Goal: Task Accomplishment & Management: Complete application form

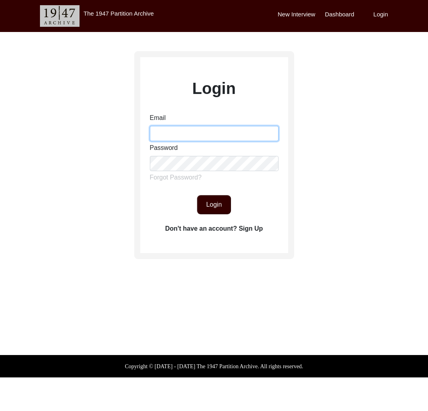
click at [200, 131] on input "Email" at bounding box center [214, 133] width 129 height 15
type input "[EMAIL_ADDRESS][DOMAIN_NAME]"
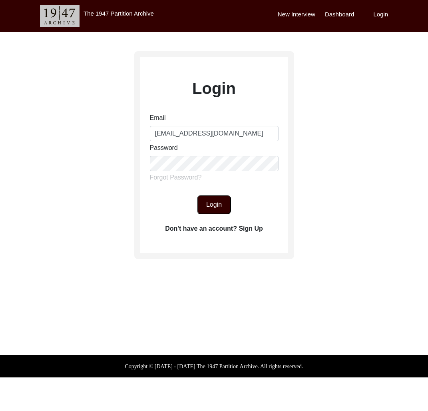
click at [206, 212] on button "Login" at bounding box center [214, 204] width 34 height 19
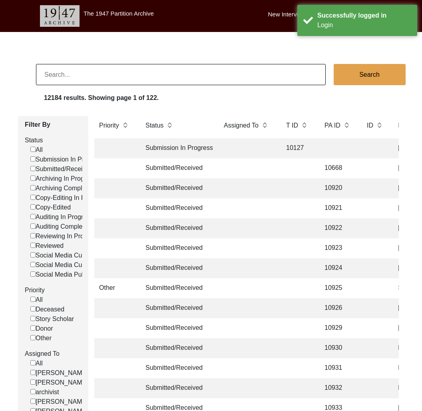
click at [146, 83] on input at bounding box center [181, 74] width 290 height 21
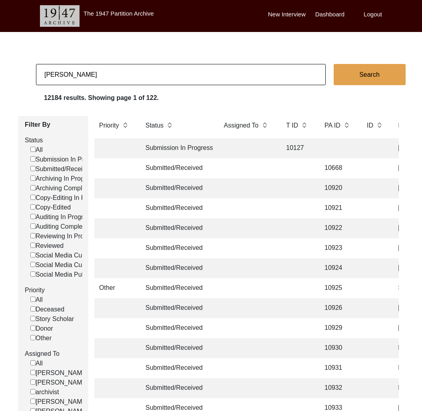
type input "[PERSON_NAME]"
checkbox input "false"
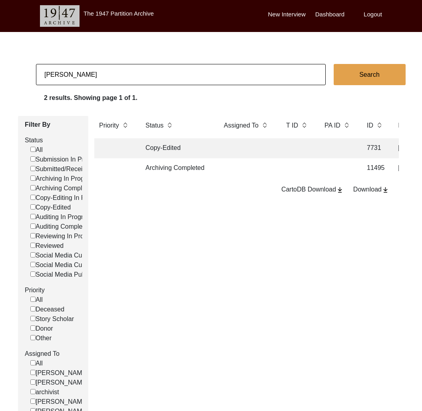
click at [193, 171] on td "Archiving Completed" at bounding box center [177, 168] width 72 height 20
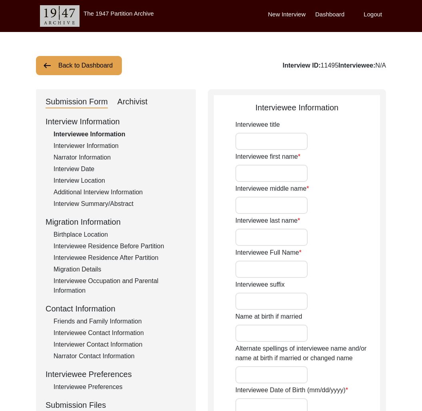
type input "Professor"
type input "[DEMOGRAPHIC_DATA]"
type input "Bhagwan"
type input "Bhatia"
type input "[PERSON_NAME]"
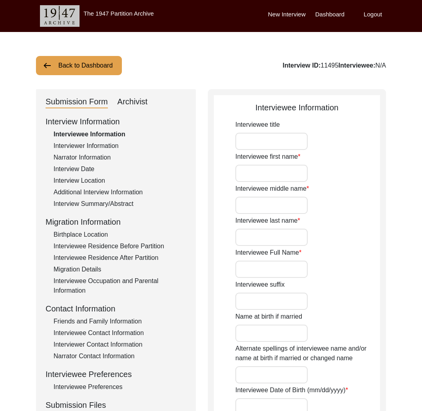
type input "1937"
type input "87"
type input "[DEMOGRAPHIC_DATA]"
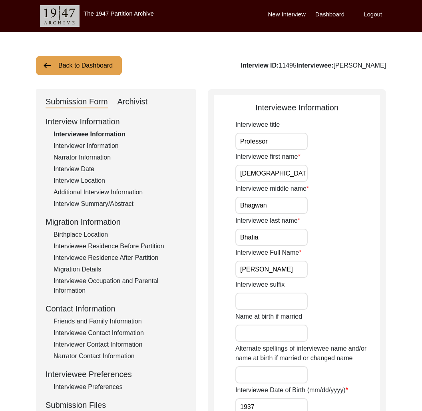
click at [93, 201] on div "Interview Summary/Abstract" at bounding box center [120, 204] width 133 height 10
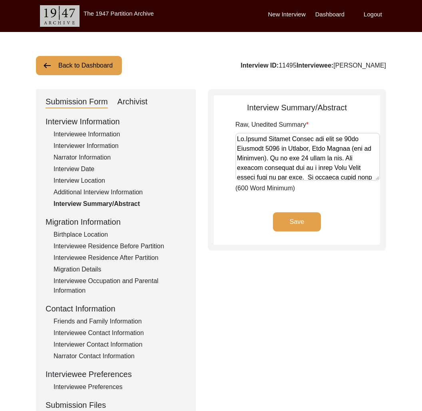
click at [105, 232] on div "Birthplace Location" at bounding box center [120, 235] width 133 height 10
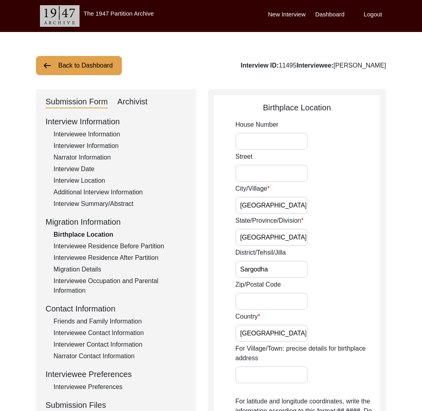
click at [105, 243] on div "Interviewee Residence Before Partition" at bounding box center [120, 246] width 133 height 10
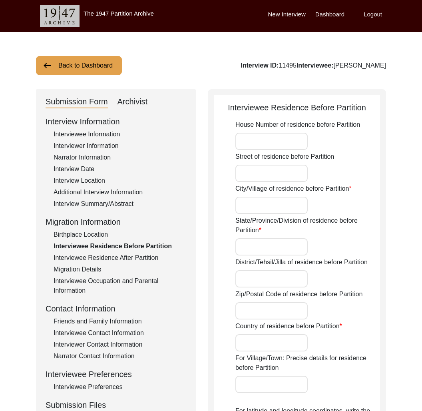
type input "[GEOGRAPHIC_DATA]"
type input "Sargodha"
type input "[GEOGRAPHIC_DATA]"
type input "[GEOGRAPHIC_DATA], [GEOGRAPHIC_DATA], [GEOGRAPHIC_DATA]"
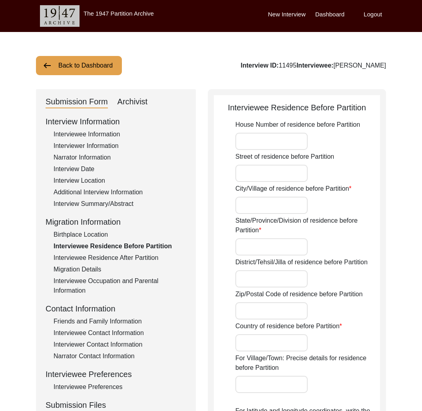
type input "32.2877"
type input "72.4287"
click at [122, 253] on div "Interviewee Residence After Partition" at bounding box center [120, 258] width 133 height 10
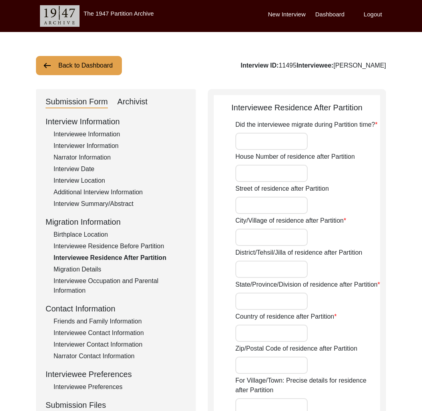
type input "Yes"
type input "[GEOGRAPHIC_DATA]"
type input "[GEOGRAPHIC_DATA], [GEOGRAPHIC_DATA]"
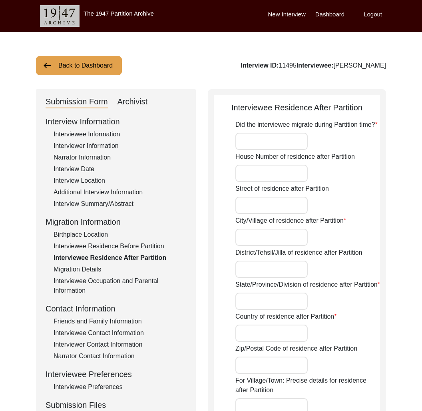
type input "28.6443"
type input "77.2420"
click at [83, 200] on div "Interview Summary/Abstract" at bounding box center [120, 204] width 133 height 10
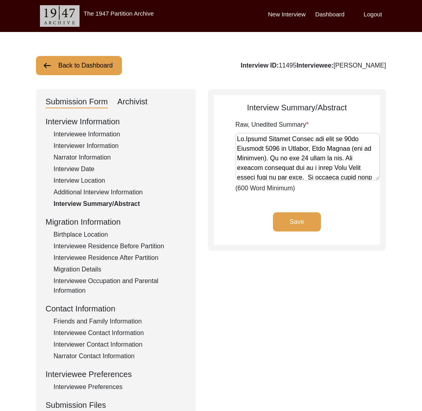
click at [79, 65] on button "Back to Dashboard" at bounding box center [79, 65] width 86 height 19
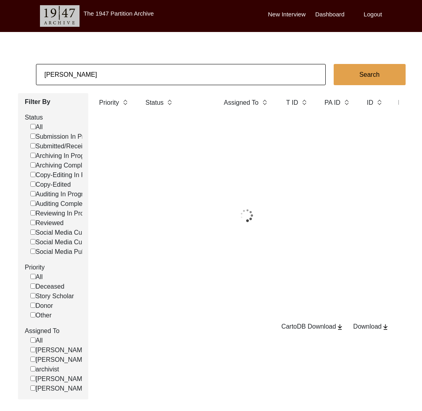
click at [99, 70] on input "[PERSON_NAME]" at bounding box center [181, 74] width 290 height 21
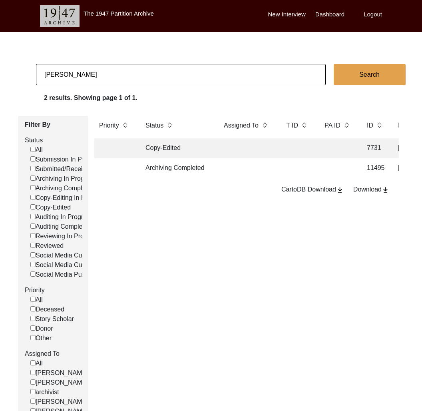
click at [99, 70] on input "[PERSON_NAME]" at bounding box center [181, 74] width 290 height 21
type input "[PERSON_NAME]"
checkbox input "false"
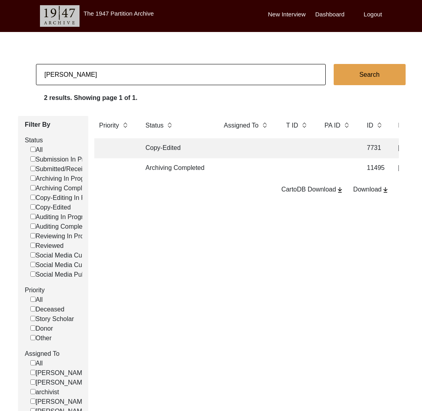
checkbox input "false"
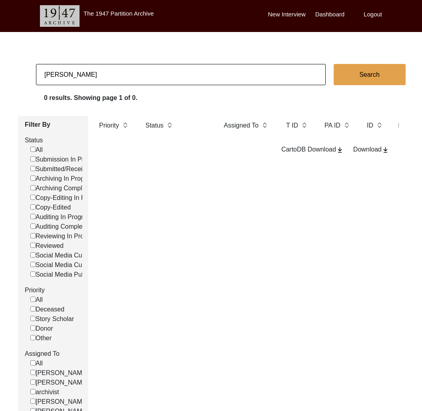
click at [98, 69] on input "[PERSON_NAME]" at bounding box center [181, 74] width 290 height 21
type input "aridham [PERSON_NAME]"
checkbox input "false"
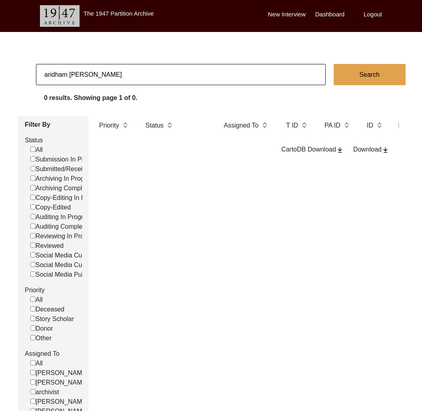
checkbox input "false"
click at [85, 75] on input "aridham [PERSON_NAME]" at bounding box center [181, 74] width 290 height 21
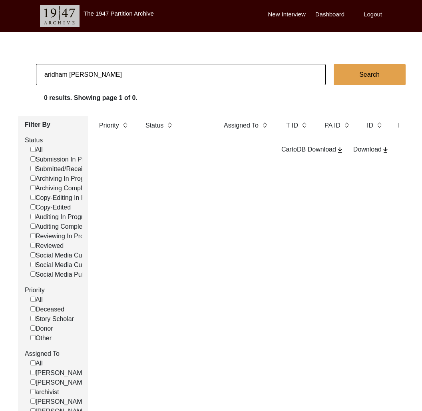
click at [57, 72] on input "aridham [PERSON_NAME]" at bounding box center [181, 74] width 290 height 21
type input "aridhman [PERSON_NAME]"
checkbox input "false"
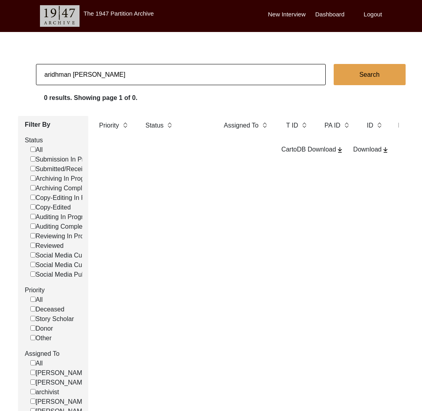
checkbox input "false"
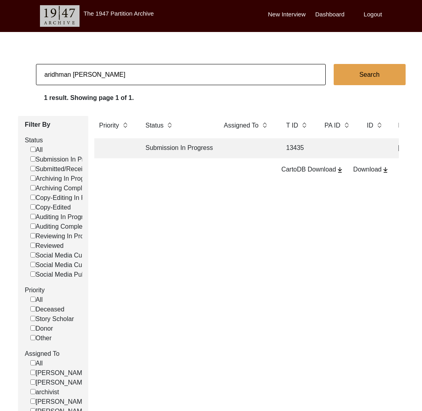
click at [224, 151] on td at bounding box center [247, 148] width 56 height 20
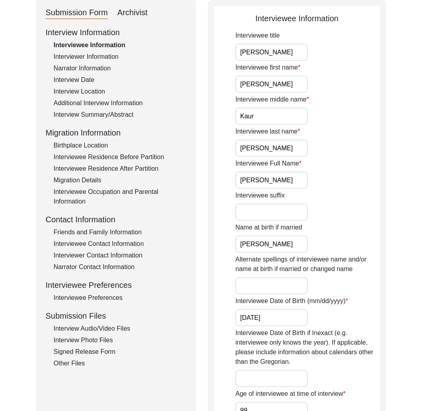
scroll to position [252, 0]
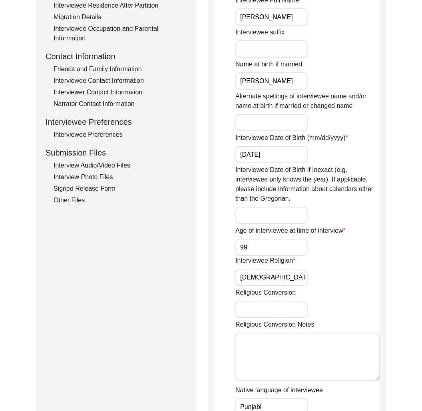
click at [86, 177] on div "Interview Photo Files" at bounding box center [120, 177] width 133 height 10
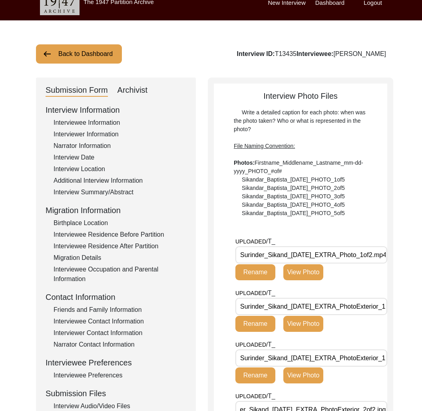
scroll to position [0, 0]
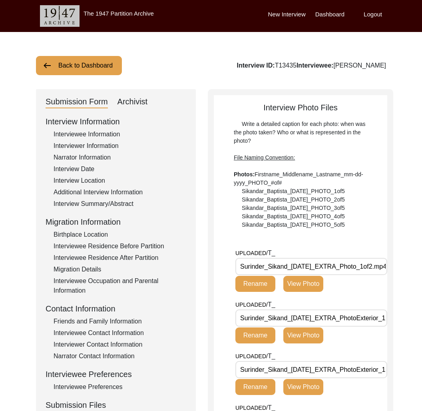
click at [71, 68] on button "Back to Dashboard" at bounding box center [79, 65] width 86 height 19
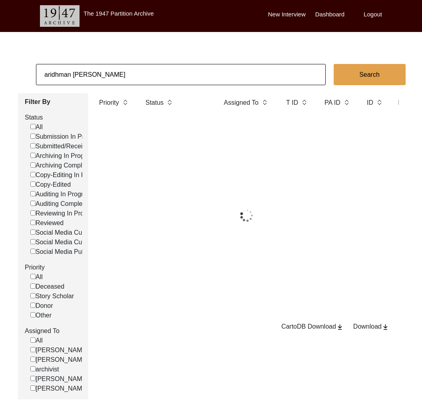
click at [85, 73] on input "aridhman [PERSON_NAME]" at bounding box center [181, 74] width 290 height 21
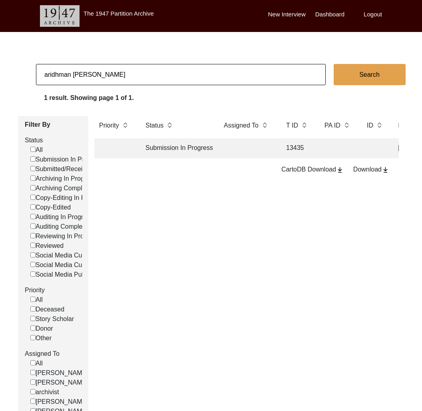
click at [85, 73] on input "aridhman [PERSON_NAME]" at bounding box center [181, 74] width 290 height 21
type input "[PERSON_NAME]"
checkbox input "false"
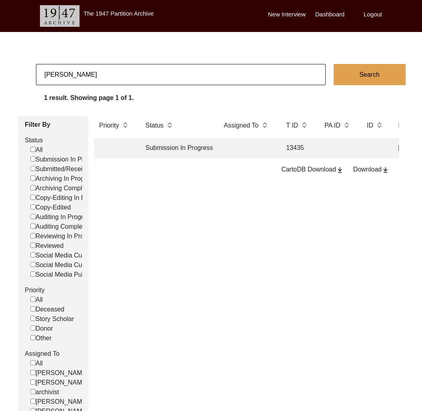
checkbox input "false"
click at [184, 154] on td "Submitted/Received" at bounding box center [177, 148] width 72 height 20
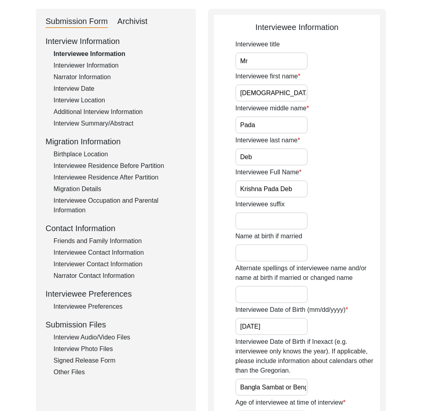
scroll to position [102, 0]
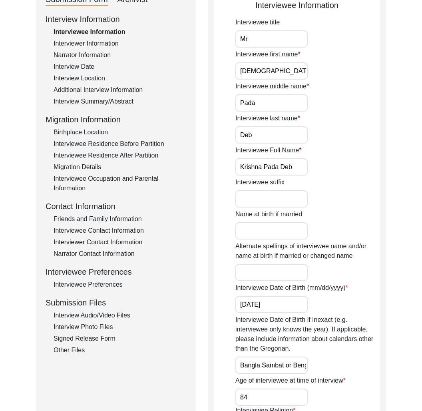
click at [106, 322] on div "Interview Photo Files" at bounding box center [120, 327] width 133 height 10
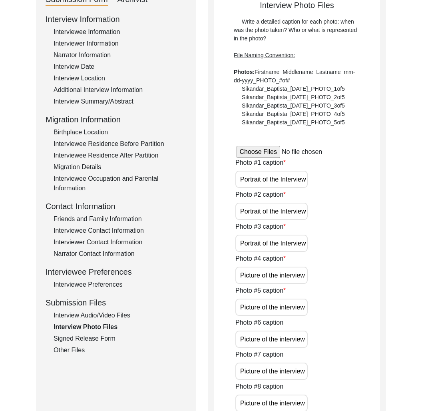
click at [99, 335] on div "Signed Release Form" at bounding box center [120, 338] width 133 height 10
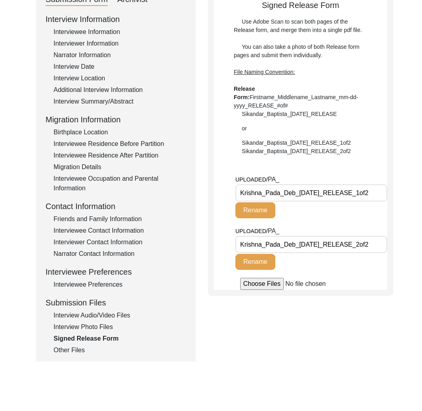
scroll to position [0, 0]
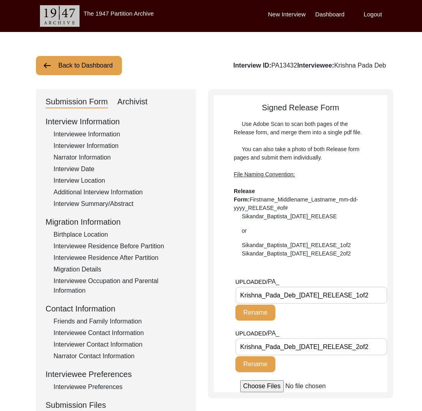
click at [95, 75] on div "Back to Dashboard Interview ID: PA13432 Interviewee: [PERSON_NAME] Deb Submissi…" at bounding box center [211, 277] width 422 height 491
click at [93, 71] on button "Back to Dashboard" at bounding box center [79, 65] width 86 height 19
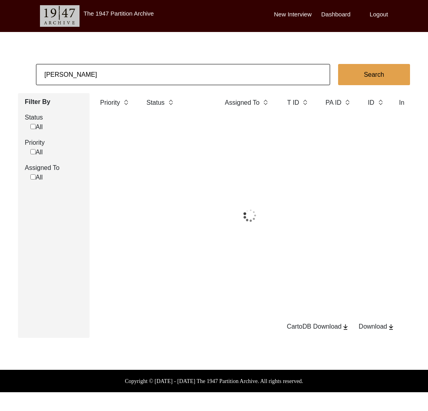
click at [95, 72] on input "[PERSON_NAME]" at bounding box center [183, 74] width 294 height 21
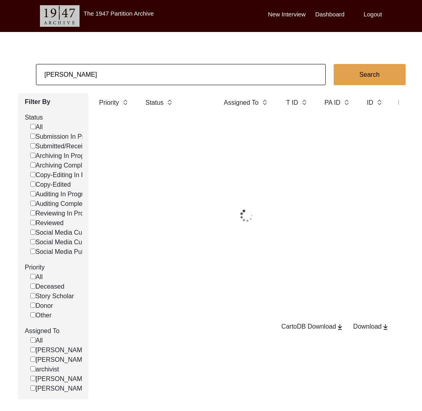
click at [95, 72] on input "[PERSON_NAME]" at bounding box center [181, 74] width 290 height 21
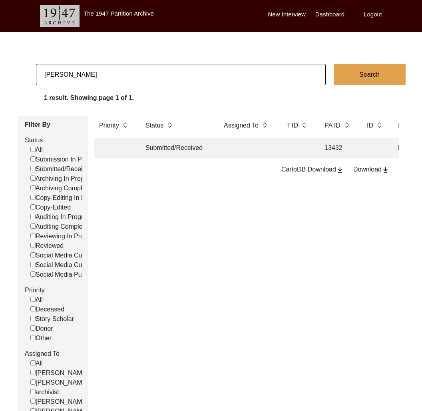
click at [95, 72] on input "[PERSON_NAME]" at bounding box center [181, 74] width 290 height 21
paste input "[PERSON_NAME]"
type input "[PERSON_NAME]"
checkbox input "false"
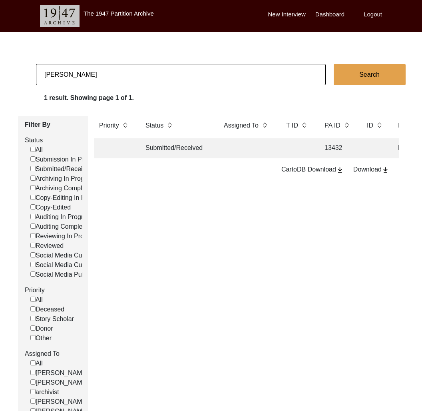
checkbox input "false"
click at [169, 67] on input "[PERSON_NAME]" at bounding box center [181, 74] width 290 height 21
paste input "[PERSON_NAME]:"
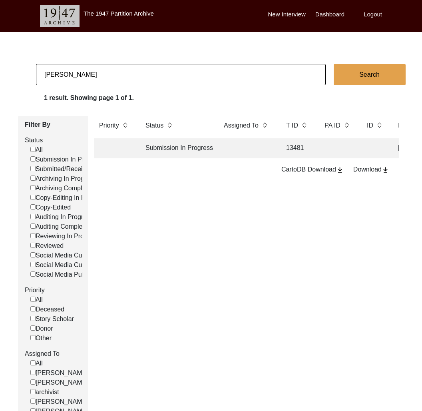
type input "[PERSON_NAME]"
checkbox input "false"
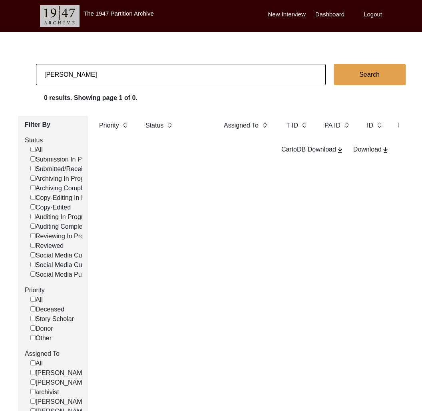
click at [79, 69] on input "[PERSON_NAME]" at bounding box center [181, 74] width 290 height 21
type input "[PERSON_NAME]"
checkbox input "false"
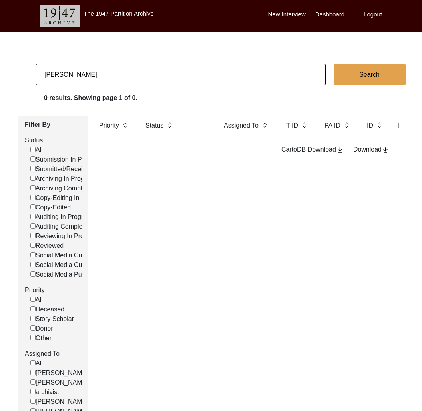
checkbox input "false"
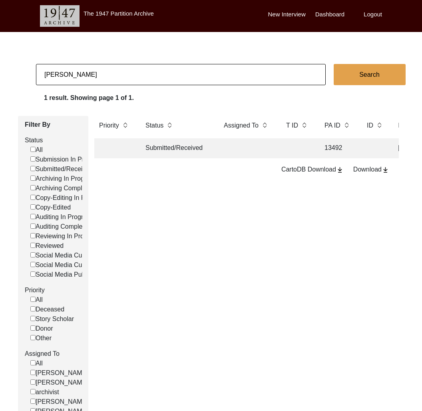
click at [151, 148] on td "Submitted/Received" at bounding box center [177, 148] width 72 height 20
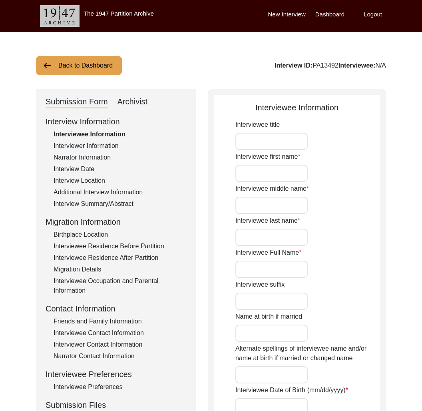
type input "Smt."
type input "[PERSON_NAME]"
type input "N/A"
type input "Saha"
type input "[PERSON_NAME]"
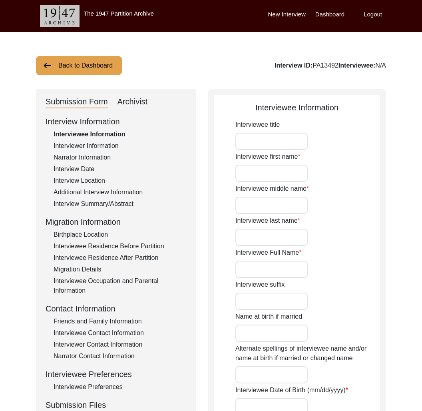
type input "[PERSON_NAME]"
type input "[DATE]"
type input "82"
type input "[DEMOGRAPHIC_DATA]"
type input "Bangla"
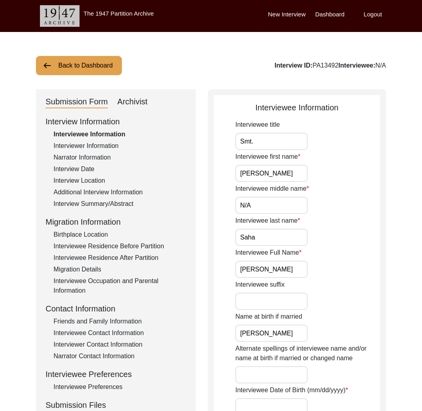
type input "[DEMOGRAPHIC_DATA]"
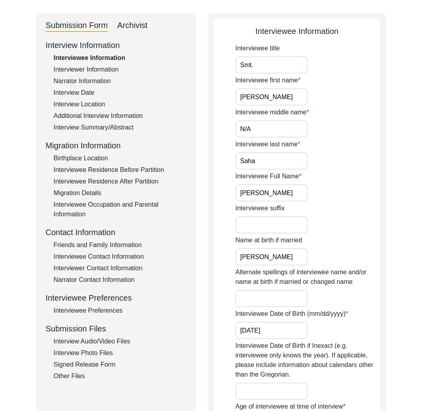
scroll to position [92, 0]
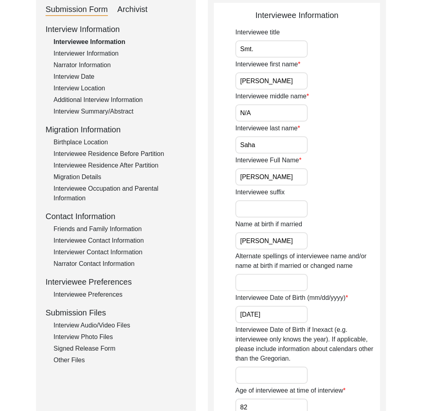
click at [100, 327] on div "Interview Audio/Video Files" at bounding box center [120, 325] width 133 height 10
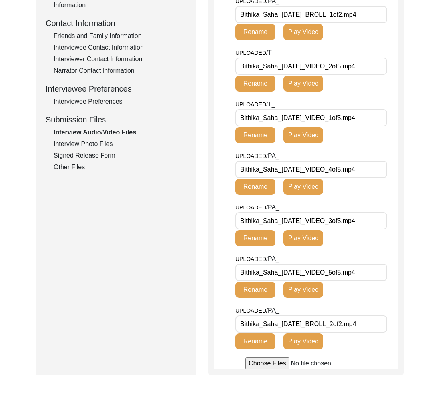
scroll to position [0, 0]
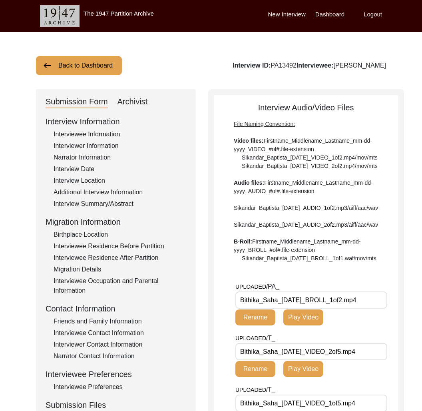
click at [79, 67] on button "Back to Dashboard" at bounding box center [79, 65] width 86 height 19
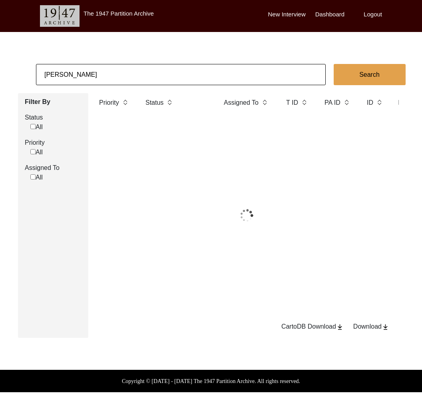
click at [97, 77] on input "[PERSON_NAME]" at bounding box center [181, 74] width 290 height 21
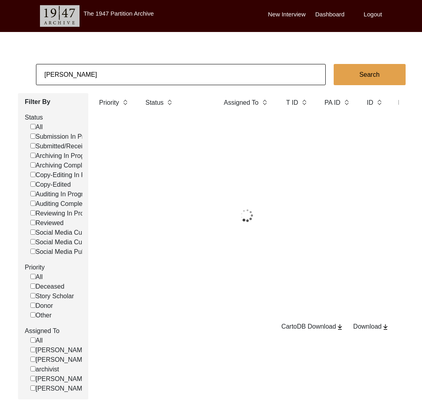
click at [97, 77] on input "[PERSON_NAME]" at bounding box center [181, 74] width 290 height 21
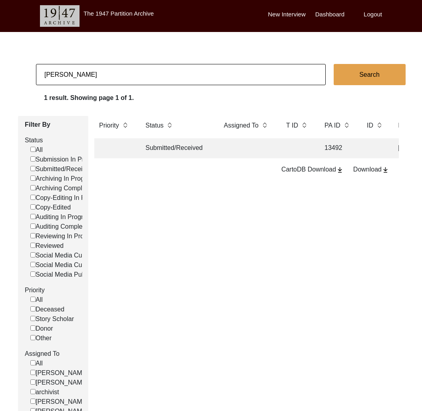
click at [97, 77] on input "[PERSON_NAME]" at bounding box center [181, 74] width 290 height 21
paste input "Bharti"
type input "Bharti"
checkbox input "false"
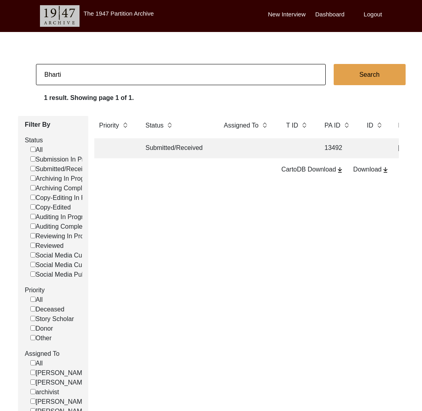
checkbox input "false"
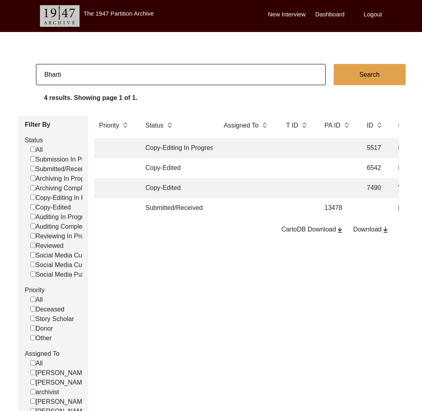
click at [240, 209] on td at bounding box center [247, 208] width 56 height 20
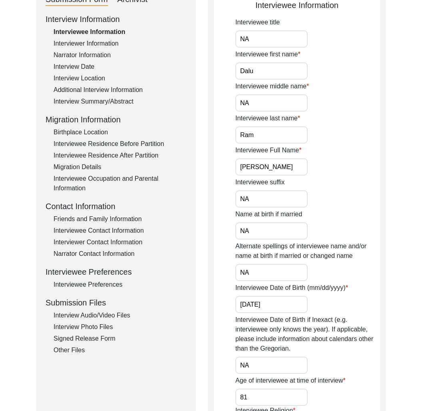
scroll to position [101, 0]
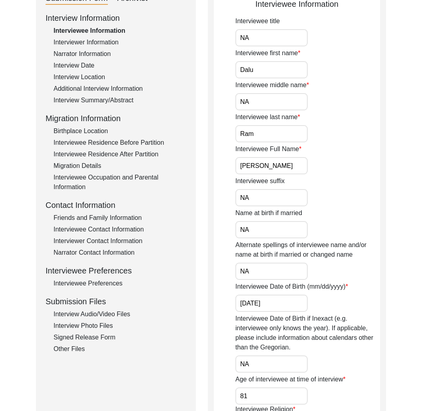
click at [105, 103] on div "Interview Summary/Abstract" at bounding box center [120, 100] width 133 height 10
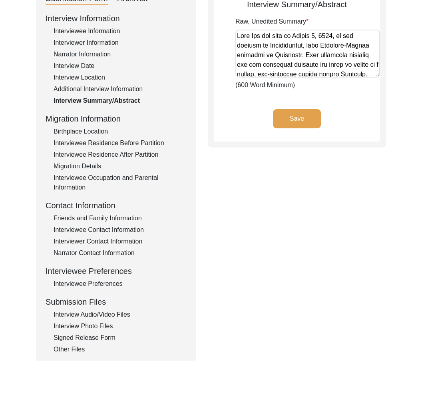
scroll to position [105, 0]
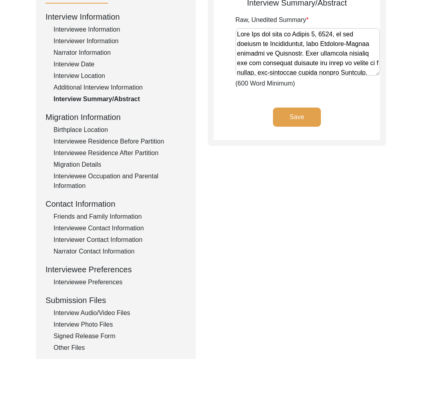
click at [101, 321] on div "Interview Photo Files" at bounding box center [120, 324] width 133 height 10
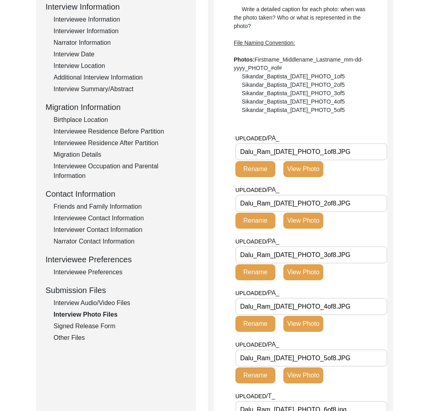
scroll to position [112, 0]
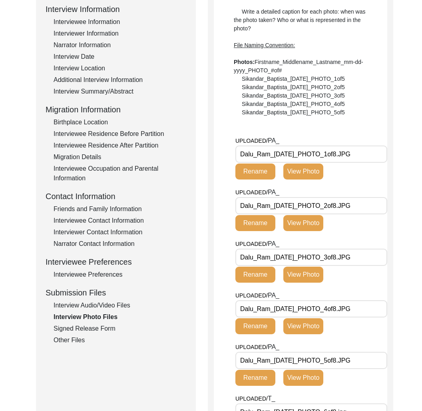
click at [95, 93] on div "Interview Summary/Abstract" at bounding box center [120, 92] width 133 height 10
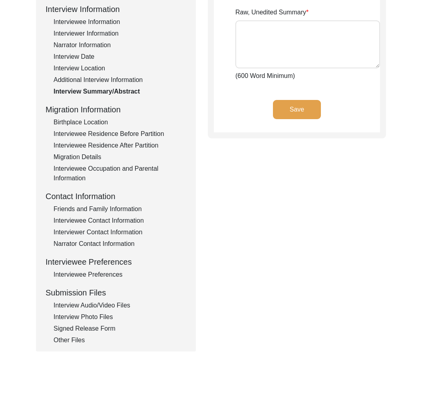
type textarea "Lore Ips dol sita co Adipis 7, 6889, el sed doeiusm te Incididuntut, labo Etdol…"
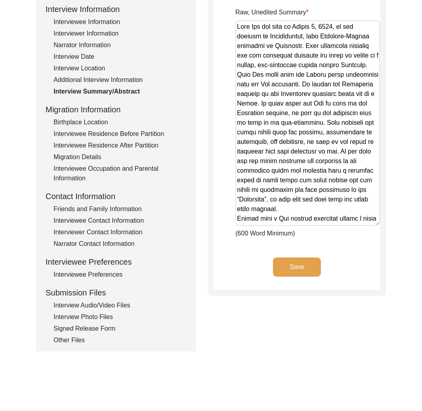
drag, startPoint x: 378, startPoint y: 65, endPoint x: 382, endPoint y: 222, distance: 157.4
click at [382, 222] on div "Interview Summary/Abstract Raw, Unedited Summary (600 Word Minimum) Save" at bounding box center [297, 136] width 178 height 319
click at [85, 23] on div "Interviewee Information" at bounding box center [120, 22] width 133 height 10
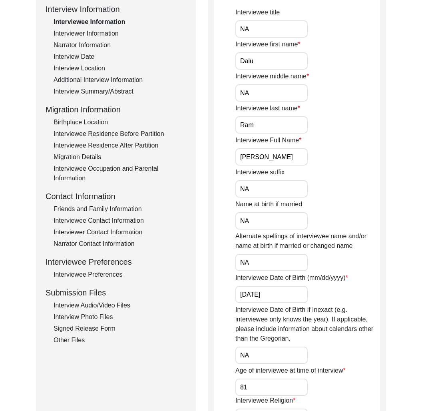
click at [86, 35] on div "Interviewer Information" at bounding box center [120, 34] width 133 height 10
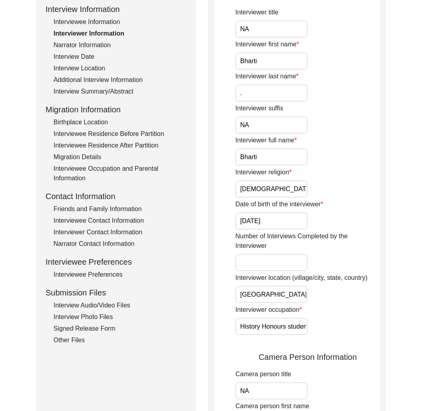
click at [85, 24] on div "Interviewee Information" at bounding box center [120, 22] width 133 height 10
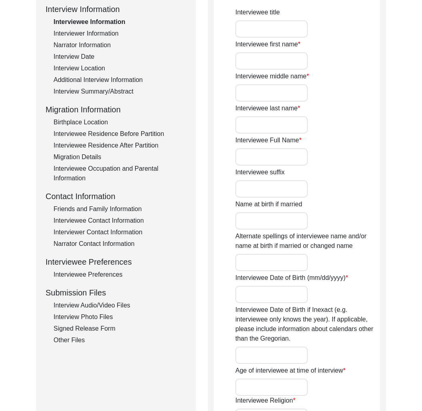
type input "NA"
type input "Dalu"
type input "NA"
type input "Ram"
type input "[PERSON_NAME]"
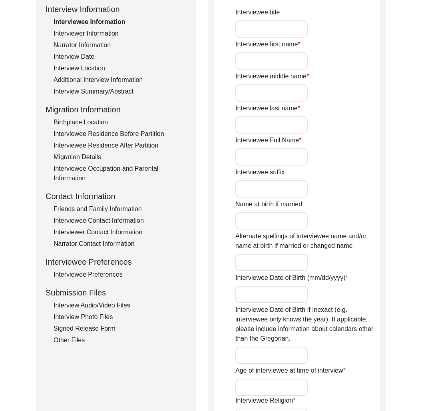
type input "NA"
type input "[DATE]"
type input "NA"
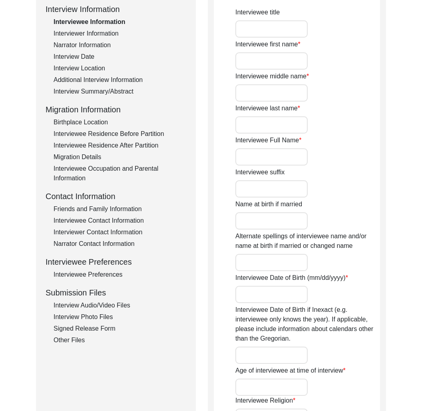
type input "81"
type input "[DEMOGRAPHIC_DATA]"
type input "NA"
type textarea "NA"
type input "Hindi"
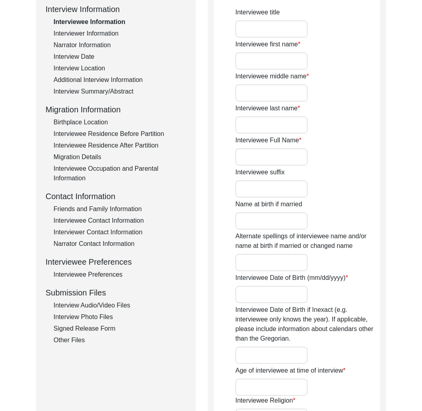
type input "Dhundhari"
type input "[DEMOGRAPHIC_DATA]"
type input "NA"
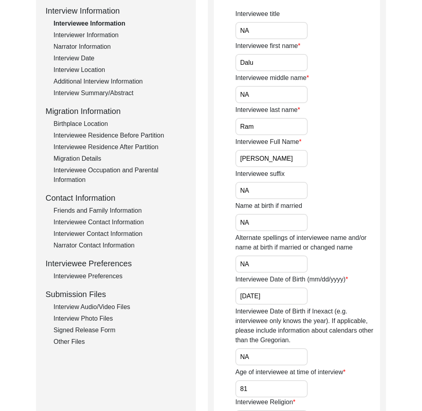
click at [79, 307] on div "Interview Audio/Video Files" at bounding box center [120, 307] width 133 height 10
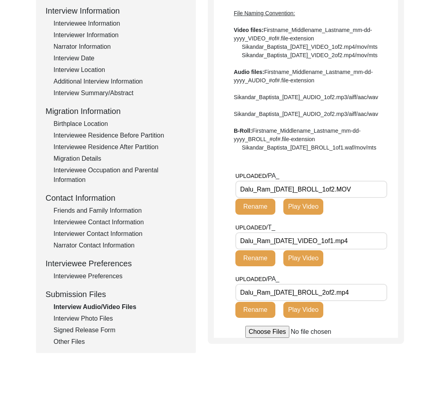
click at [314, 266] on button "Play Video" at bounding box center [303, 258] width 40 height 16
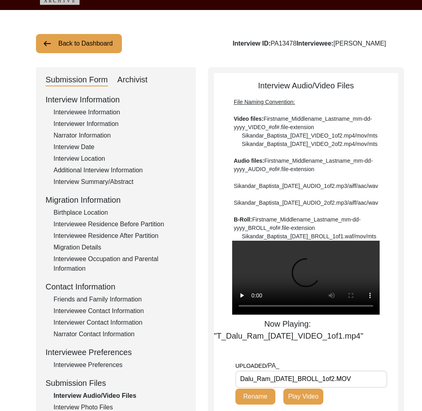
scroll to position [0, 0]
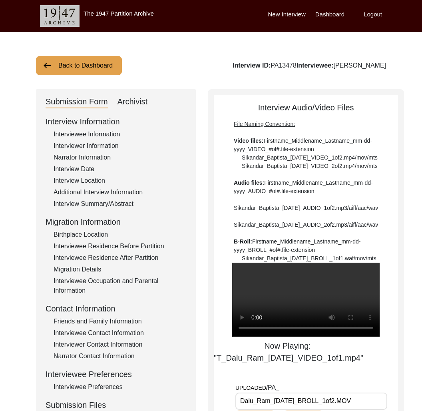
click at [305, 65] on div "Interview ID: PA13478 Interviewee: [PERSON_NAME]" at bounding box center [308, 66] width 153 height 10
copy div "PA13478"
click at [76, 147] on div "Interviewer Information" at bounding box center [120, 146] width 133 height 10
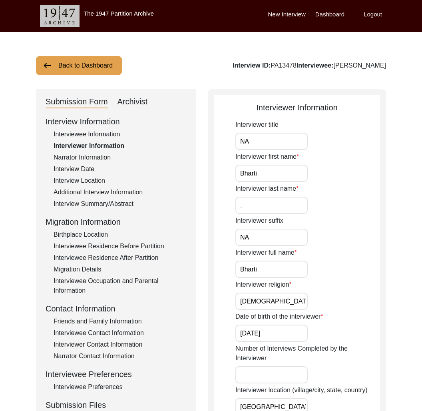
click at [87, 64] on button "Back to Dashboard" at bounding box center [79, 65] width 86 height 19
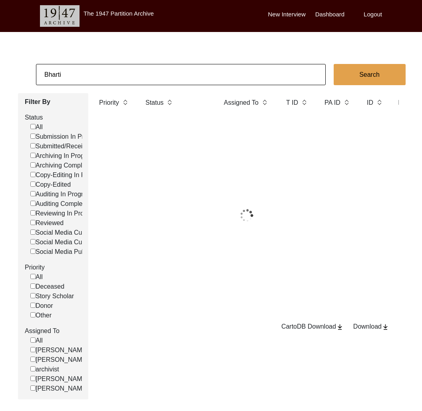
click at [95, 70] on input "Bharti" at bounding box center [181, 74] width 290 height 21
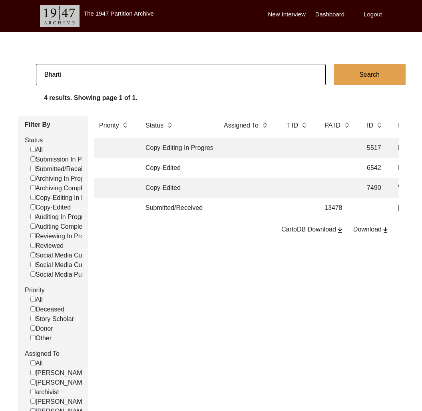
click at [95, 70] on input "Bharti" at bounding box center [181, 74] width 290 height 21
type input "[PERSON_NAME]"
checkbox input "false"
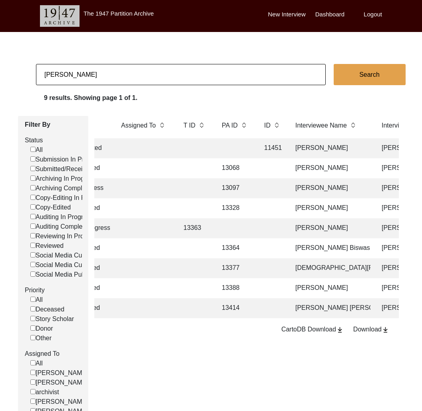
scroll to position [0, 105]
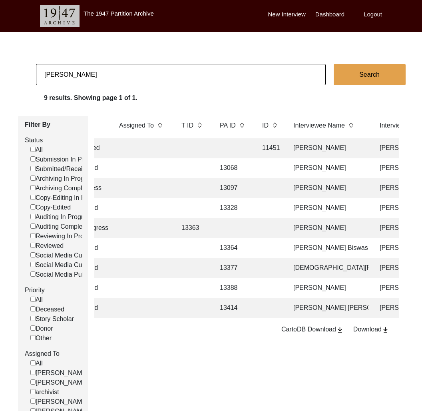
click at [107, 79] on input "[PERSON_NAME]" at bounding box center [181, 74] width 290 height 21
type input "[PERSON_NAME]"
checkbox input "false"
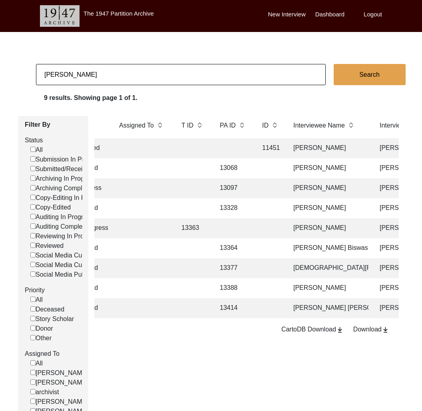
checkbox input "false"
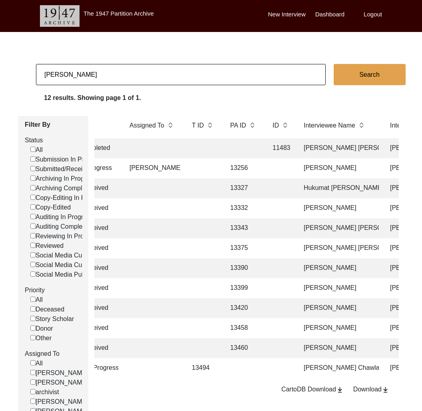
scroll to position [0, 91]
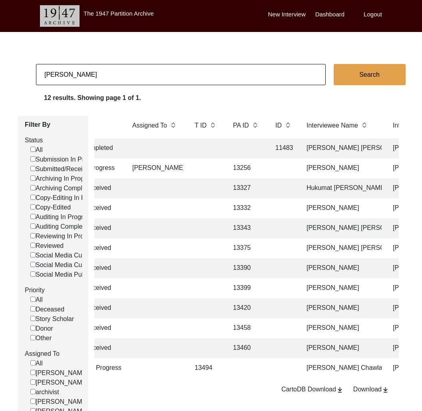
click at [248, 326] on td "13458" at bounding box center [246, 328] width 36 height 20
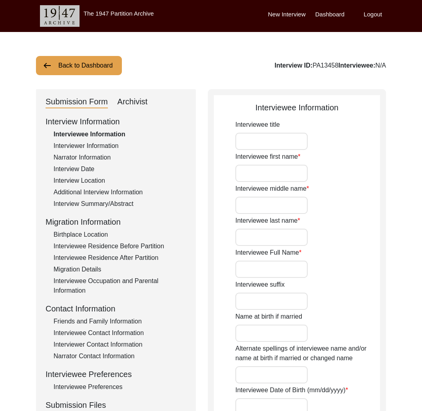
type input "NIL"
type input "Mahesh"
type input "N/A"
type input "Joshi"
type input "[PERSON_NAME]"
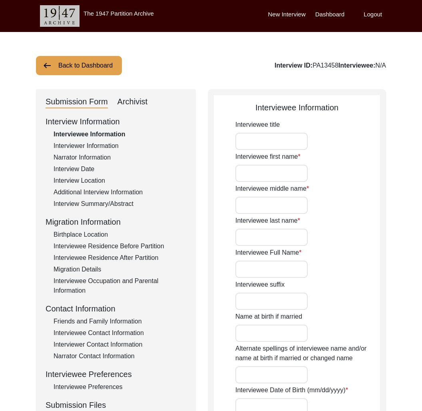
type input "1939"
type input "86"
type input "[DEMOGRAPHIC_DATA]"
type input "Hindi"
type input "Nimari"
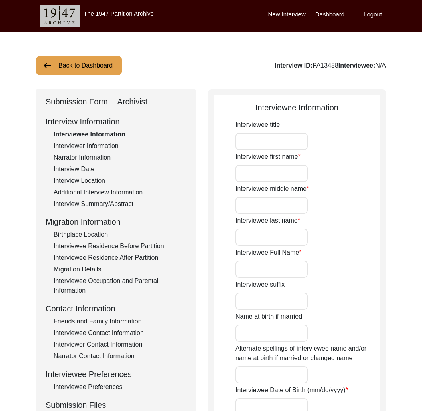
type input "[DEMOGRAPHIC_DATA]"
click at [109, 336] on div "Interviewee Contact Information" at bounding box center [120, 333] width 133 height 10
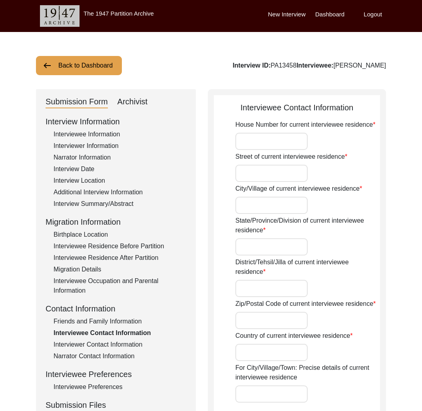
type input "125"
type input "Telephone Nagar"
type input "Indore"
type input "[GEOGRAPHIC_DATA]"
type input "Indore"
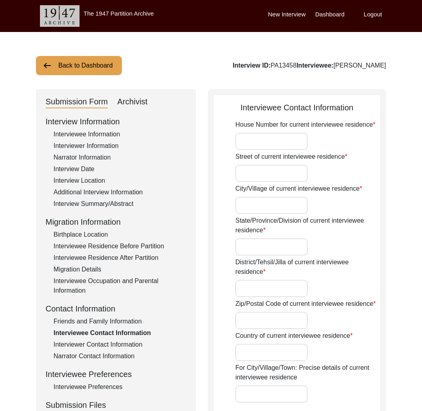
type input "452001"
type input "[GEOGRAPHIC_DATA]"
type input "INDORE"
type input "[GEOGRAPHIC_DATA]"
type input "22.43"
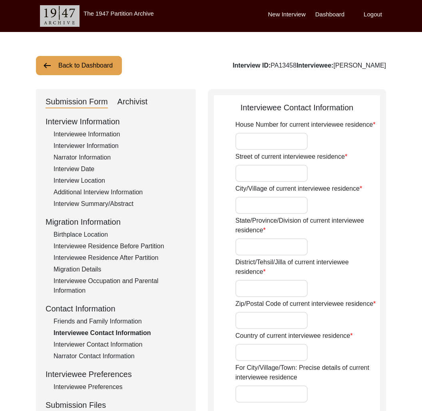
type input "75.54"
type input "07748875768"
type input "[PERSON_NAME][EMAIL_ADDRESS][PERSON_NAME][DOMAIN_NAME]"
type input "ananasgayen"
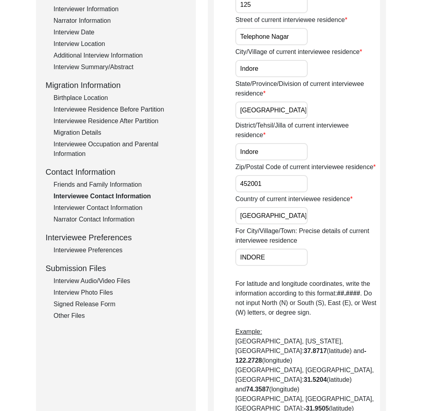
scroll to position [92, 0]
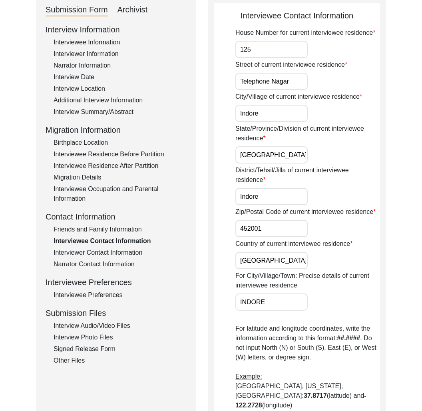
click at [120, 230] on div "Friends and Family Information" at bounding box center [120, 229] width 133 height 10
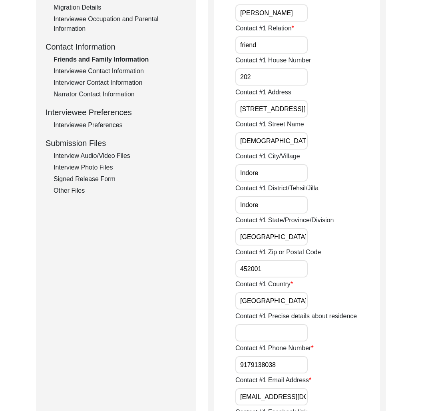
scroll to position [401, 0]
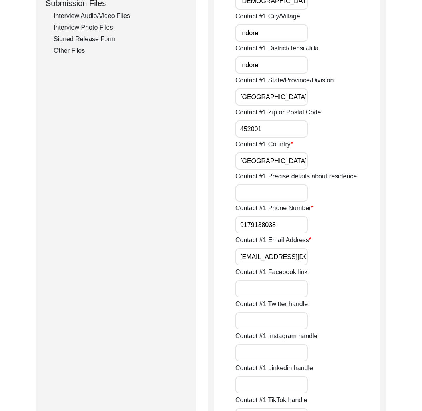
click at [261, 257] on input "[EMAIL_ADDRESS][DOMAIN_NAME]" at bounding box center [271, 256] width 72 height 17
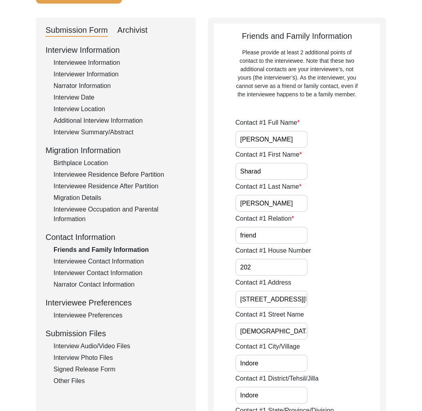
scroll to position [0, 0]
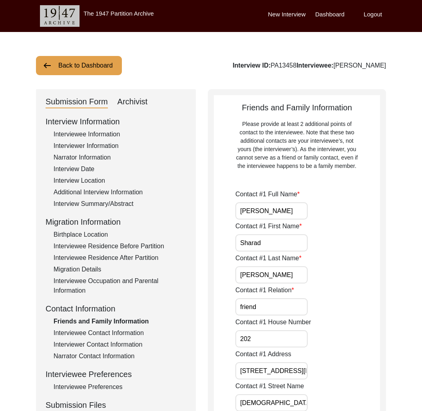
click at [110, 328] on div "Interviewee Contact Information" at bounding box center [120, 333] width 133 height 10
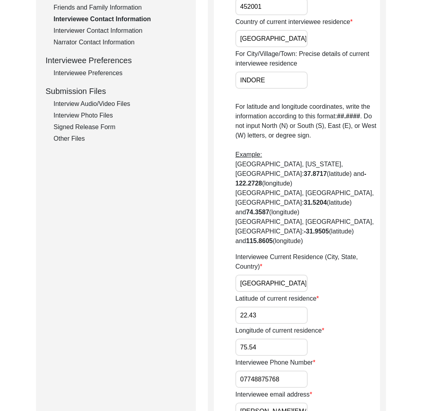
scroll to position [471, 0]
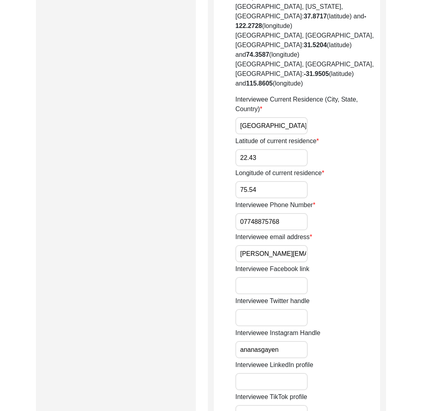
click at [260, 245] on input "[PERSON_NAME][EMAIL_ADDRESS][PERSON_NAME][DOMAIN_NAME]" at bounding box center [271, 253] width 72 height 17
paste input "raghavbonu"
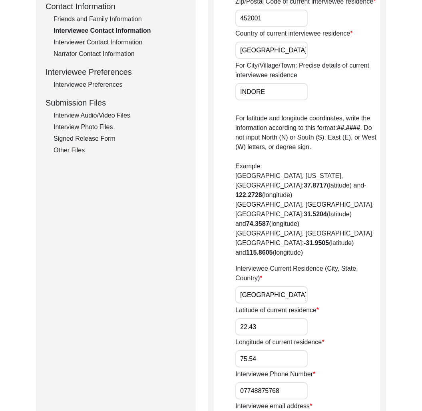
scroll to position [266, 0]
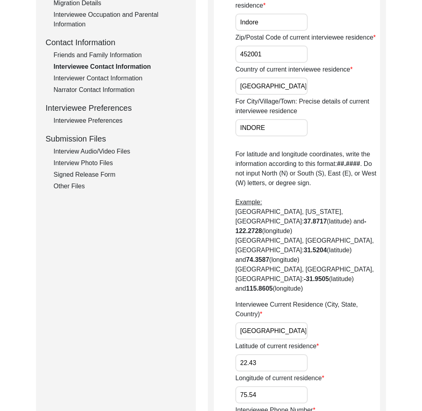
type input "[EMAIL_ADDRESS][DOMAIN_NAME]"
click at [103, 56] on div "Friends and Family Information" at bounding box center [120, 55] width 133 height 10
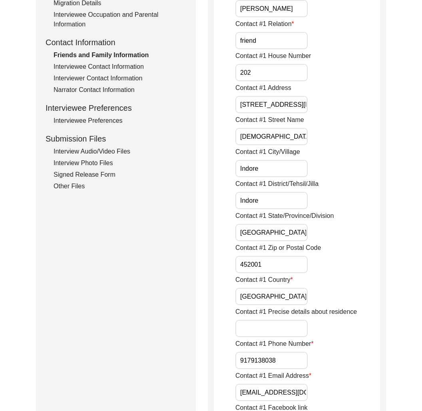
click at [96, 63] on div "Interviewee Contact Information" at bounding box center [120, 67] width 133 height 10
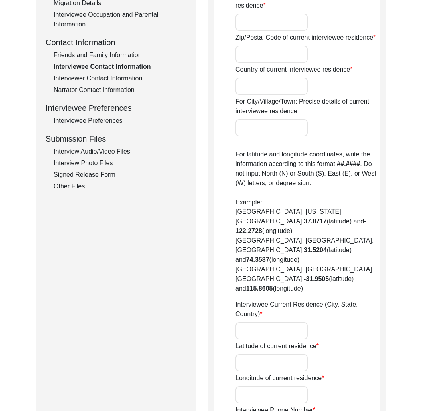
type input "125"
type input "Telephone Nagar"
type input "Indore"
type input "[GEOGRAPHIC_DATA]"
type input "Indore"
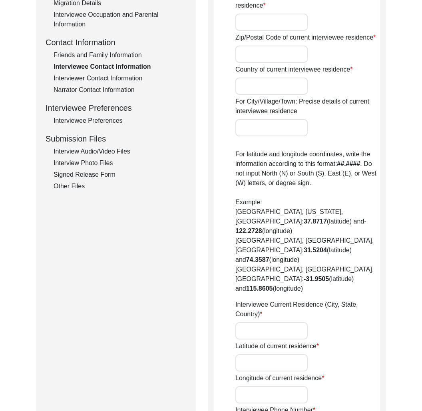
type input "452001"
type input "[GEOGRAPHIC_DATA]"
type input "INDORE"
type input "[GEOGRAPHIC_DATA]"
type input "22.43"
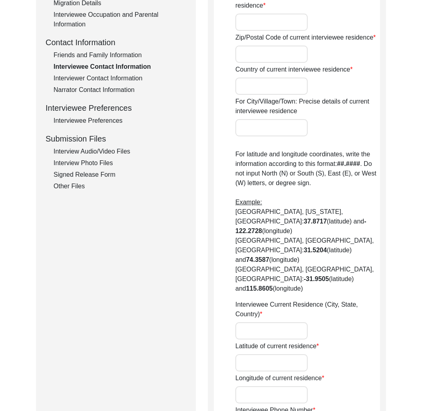
type input "75.54"
type input "07748875768"
type input "[PERSON_NAME][EMAIL_ADDRESS][PERSON_NAME][DOMAIN_NAME]"
type input "ananasgayen"
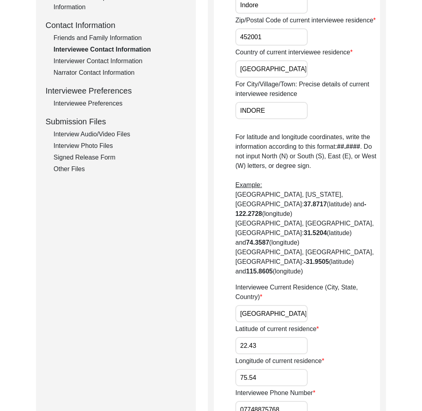
scroll to position [364, 0]
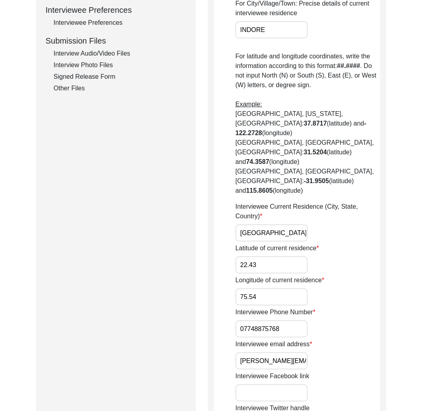
click at [256, 352] on input "[PERSON_NAME][EMAIL_ADDRESS][PERSON_NAME][DOMAIN_NAME]" at bounding box center [271, 360] width 72 height 17
paste input "raghavbonu"
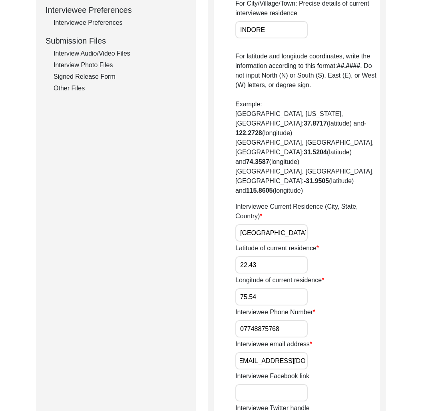
type input "[EMAIL_ADDRESS][DOMAIN_NAME]"
click at [257, 320] on input "07748875768" at bounding box center [271, 328] width 72 height 17
paste input "94245 23747"
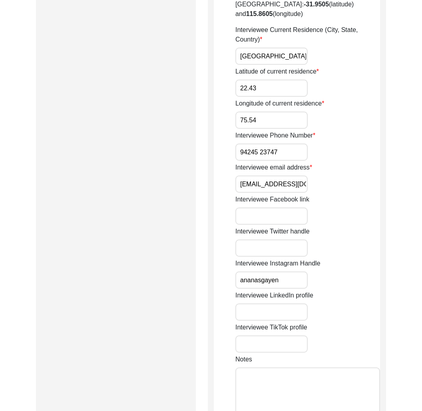
scroll to position [690, 0]
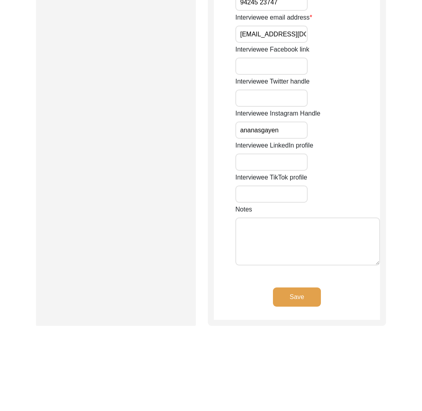
type input "94245 23747"
click at [265, 217] on textarea "Notes" at bounding box center [307, 241] width 145 height 48
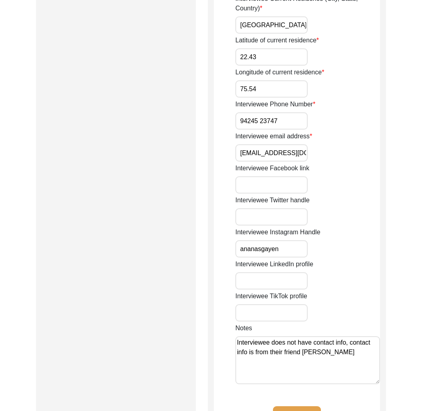
scroll to position [545, 0]
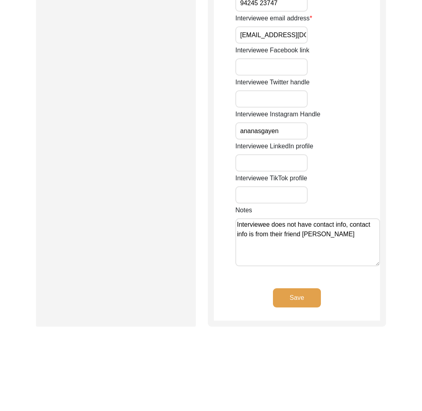
type textarea "Interviewee does not have contact info, contact info is from their friend [PERS…"
click at [283, 288] on button "Save" at bounding box center [297, 297] width 48 height 19
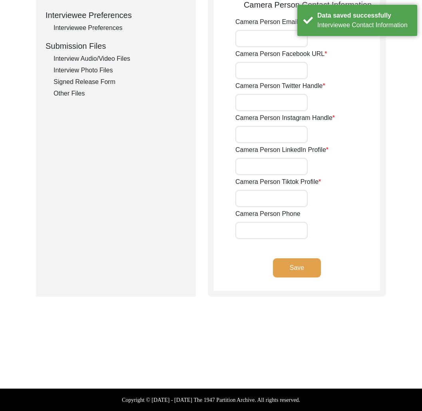
type input "7748875768"
type input "[PERSON_NAME][EMAIL_ADDRESS][PERSON_NAME][DOMAIN_NAME]"
type input "[URL][DOMAIN_NAME]"
type input "N/A"
type input "ananasgayen"
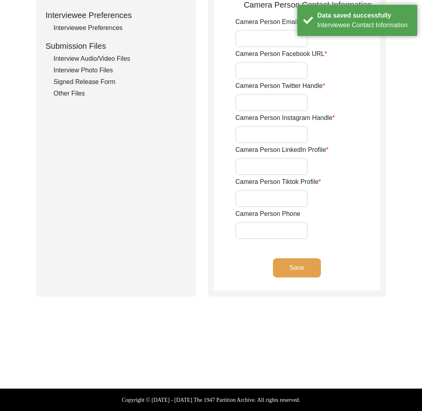
type input "[URL][DOMAIN_NAME]"
type input "N/A"
type input "[PERSON_NAME][EMAIL_ADDRESS][PERSON_NAME][DOMAIN_NAME]"
type input "[URL][DOMAIN_NAME]"
type input "N/A"
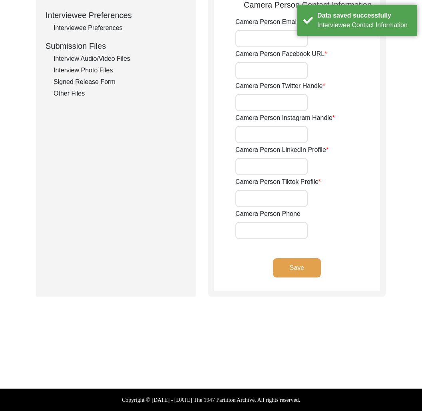
type input "ananasgayen"
type input "[URL][DOMAIN_NAME]"
type input "N/A"
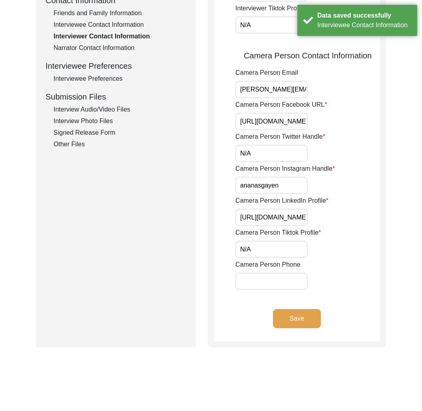
scroll to position [228, 0]
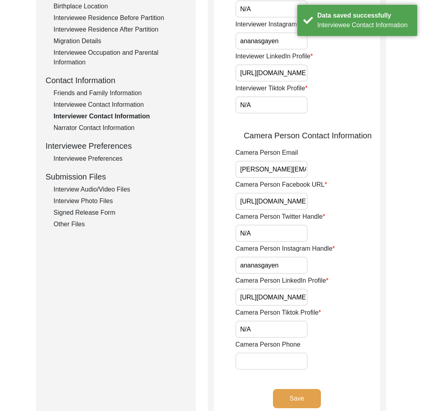
click at [110, 107] on div "Interviewee Contact Information" at bounding box center [120, 105] width 133 height 10
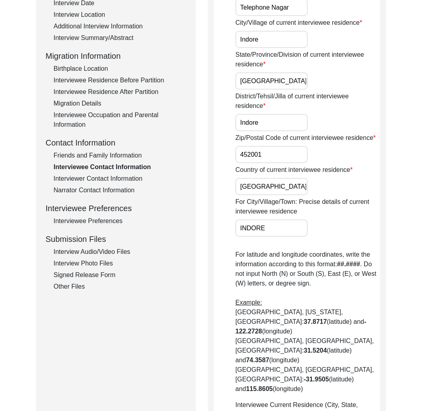
scroll to position [0, 0]
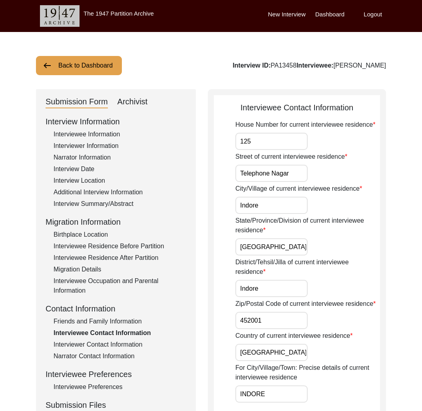
click at [105, 58] on button "Back to Dashboard" at bounding box center [79, 65] width 86 height 19
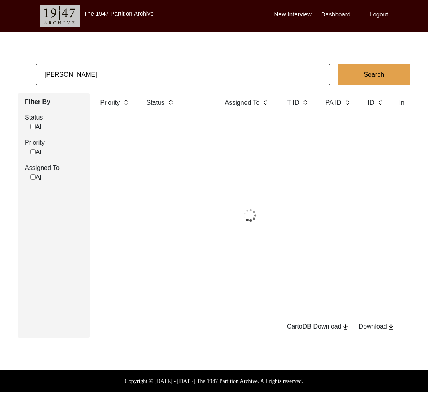
click at [105, 61] on body "The 1947 Partition Archive New Interview Dashboard Logout [PERSON_NAME] Search …" at bounding box center [214, 196] width 428 height 392
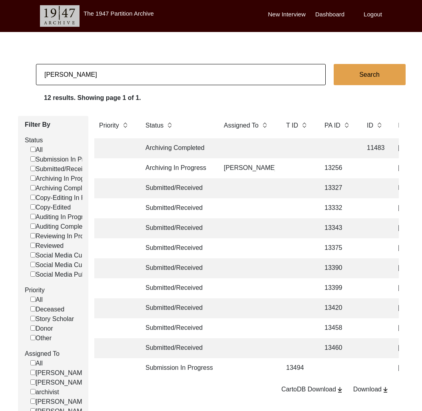
click at [105, 66] on input "[PERSON_NAME]" at bounding box center [181, 74] width 290 height 21
click at [96, 73] on input "[PERSON_NAME]" at bounding box center [181, 74] width 290 height 21
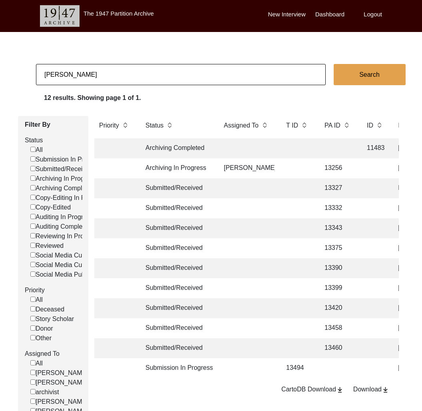
click at [96, 73] on input "[PERSON_NAME]" at bounding box center [181, 74] width 290 height 21
checkbox input "false"
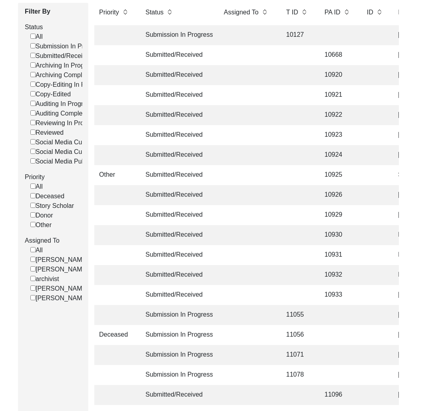
click at [60, 274] on label "[PERSON_NAME]" at bounding box center [59, 269] width 58 height 10
click at [36, 271] on input "[PERSON_NAME]" at bounding box center [32, 268] width 5 height 5
checkbox input "false"
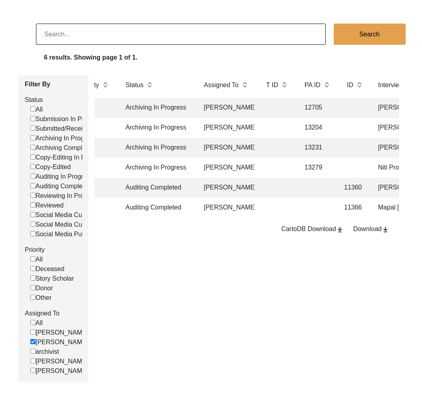
scroll to position [0, 22]
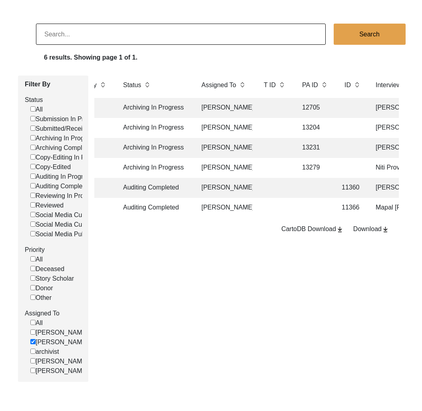
click at [214, 186] on td "[PERSON_NAME]" at bounding box center [224, 188] width 56 height 20
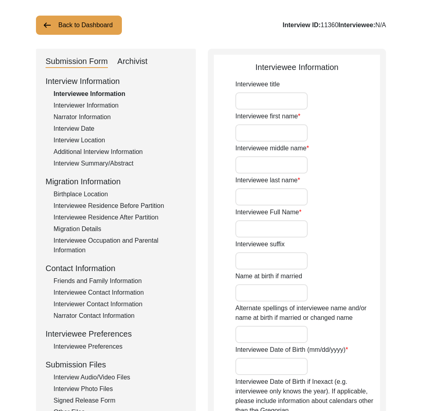
type input "Mr."
type input "Abdulmalik"
type input "N/A"
type input "Hasham"
type input "[PERSON_NAME]"
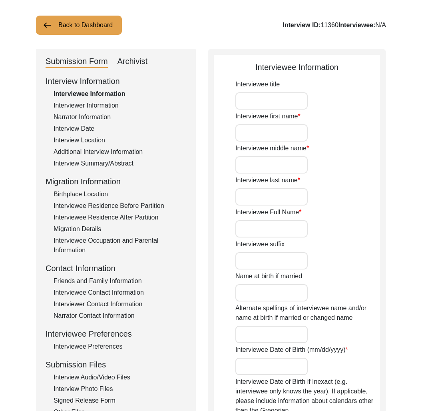
type input "[DATE]"
type input "82"
type input "[DEMOGRAPHIC_DATA]"
click at [142, 57] on div "Archivist" at bounding box center [132, 61] width 30 height 13
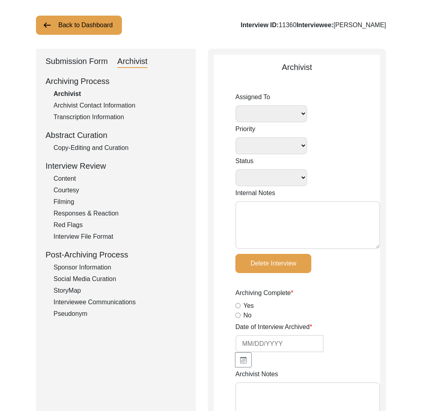
select select
select select "Auditing Completed"
type textarea "[DATE] Tori: Assigned to Brianna to audit. Due [DATE] [DATE] [GEOGRAPHIC_DATA]:…"
radio input "true"
type input "[DATE]"
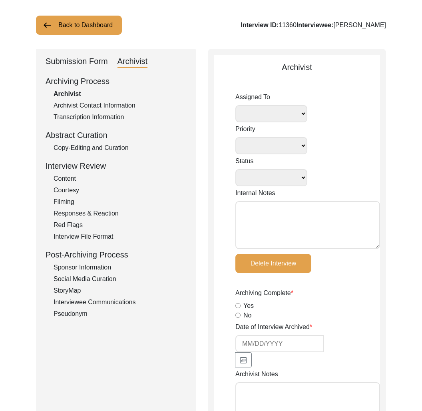
type textarea "[DATE] Redaya: Interviewer Information Added ‘10’ to # of Interviews completed …"
type input "[DATE]"
type input "N/A"
radio input "true"
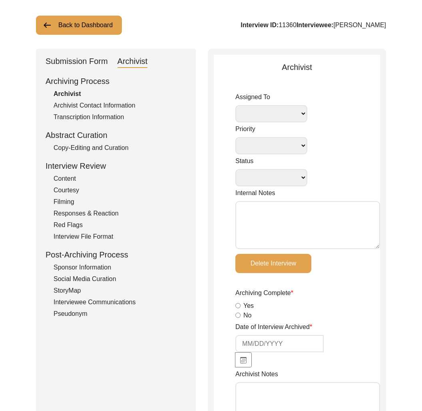
radio input "true"
type textarea "-"
radio input "true"
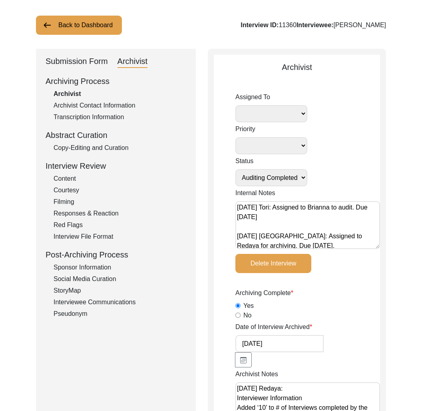
radio input "true"
type input "0:24:24"
radio input "true"
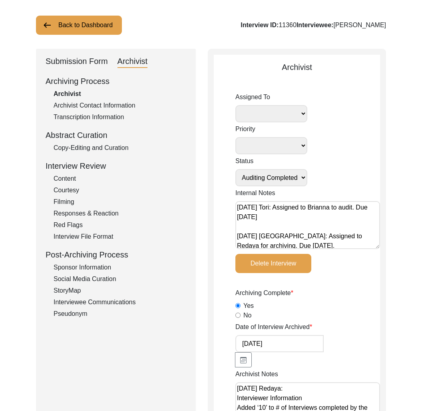
radio input "true"
type input "22"
radio input "true"
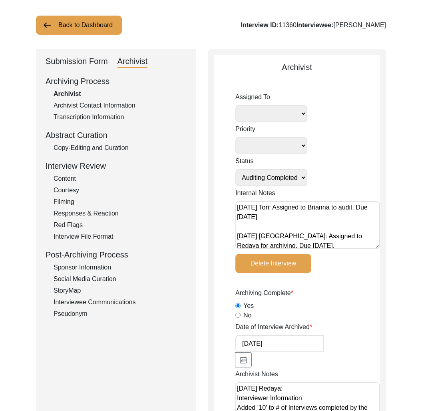
type input "mp4"
type input "-"
type input "118.6 MB"
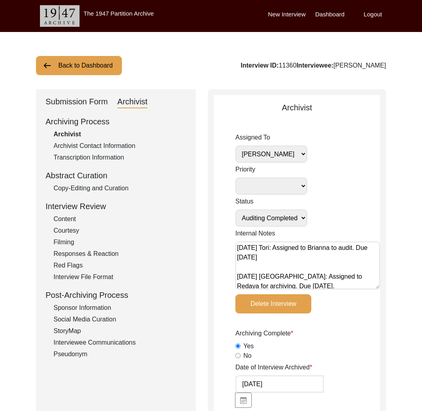
click at [80, 65] on button "Back to Dashboard" at bounding box center [79, 65] width 86 height 19
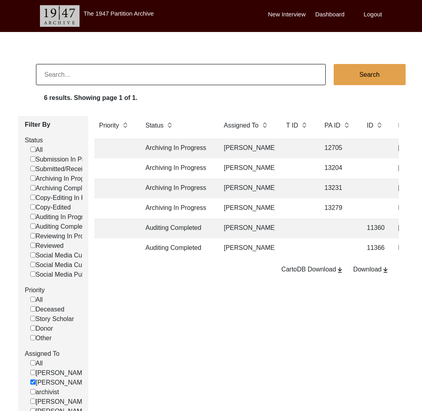
click at [59, 74] on input at bounding box center [181, 74] width 290 height 21
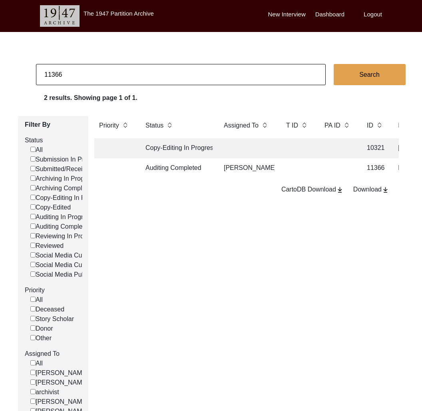
click at [252, 174] on td "[PERSON_NAME]" at bounding box center [247, 168] width 56 height 20
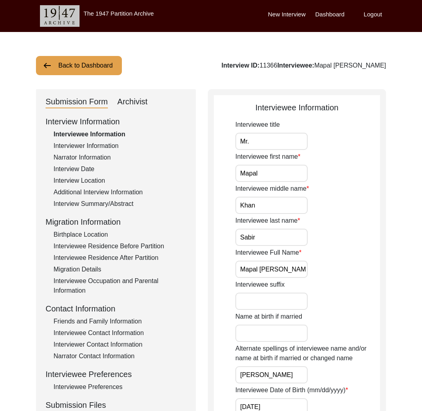
click at [135, 97] on div "Archivist" at bounding box center [132, 101] width 30 height 13
